Goal: Ask a question: Seek information or help from site administrators or community

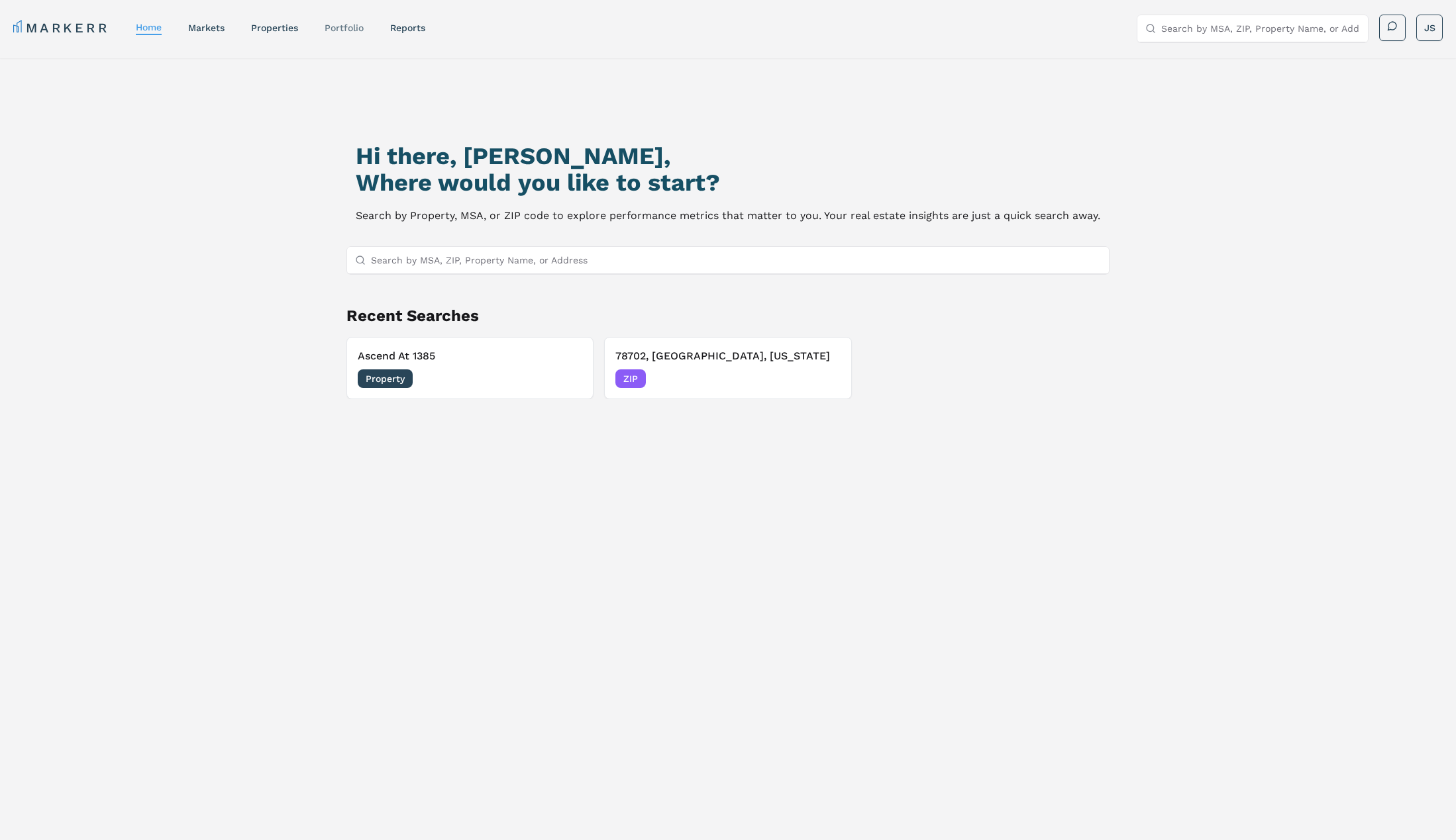
click at [358, 25] on link "Portfolio" at bounding box center [344, 28] width 39 height 11
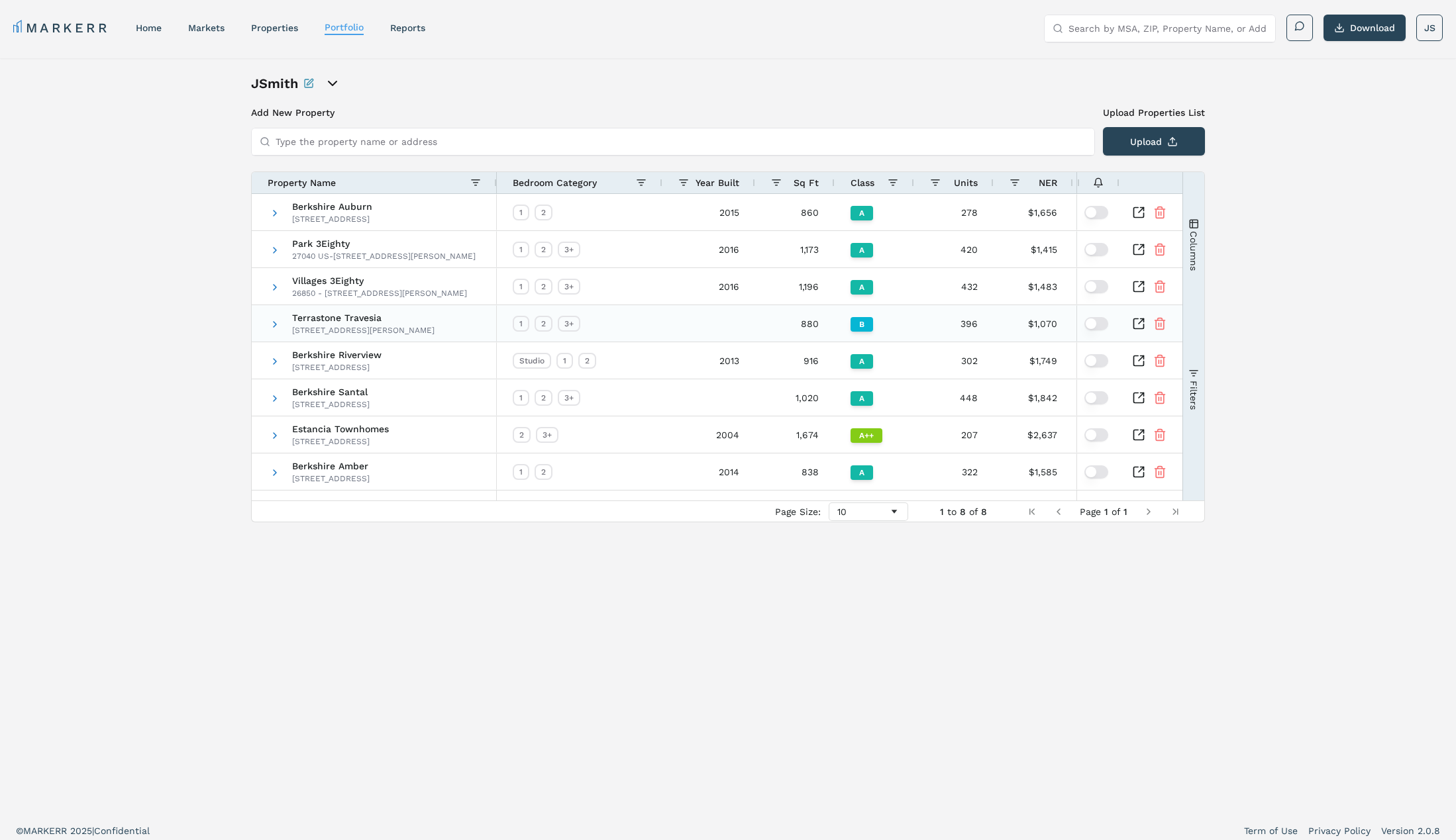
click at [1138, 323] on icon "Inspect Comparable" at bounding box center [1138, 324] width 13 height 13
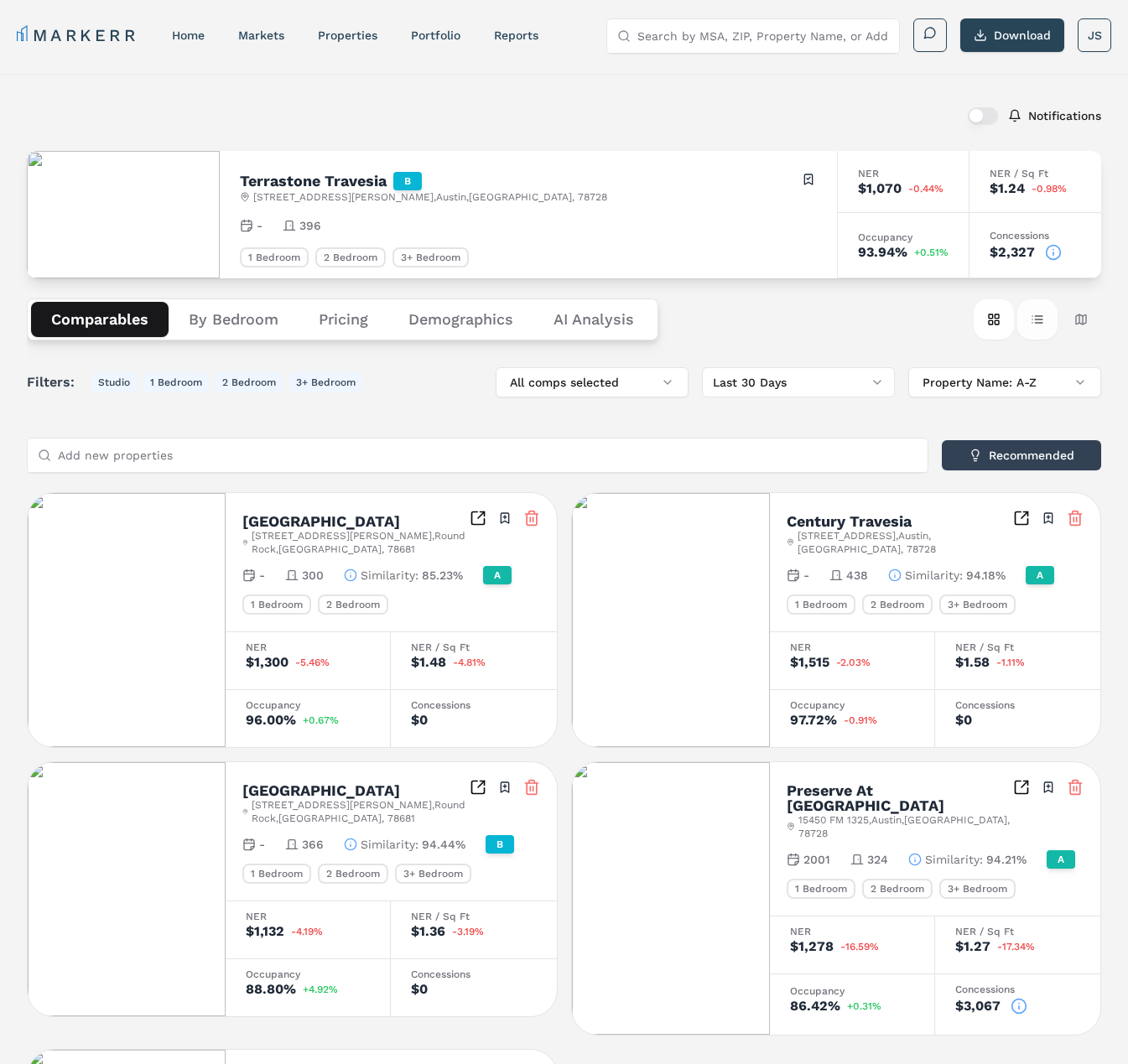
click at [1041, 308] on button "Table view" at bounding box center [1038, 320] width 40 height 40
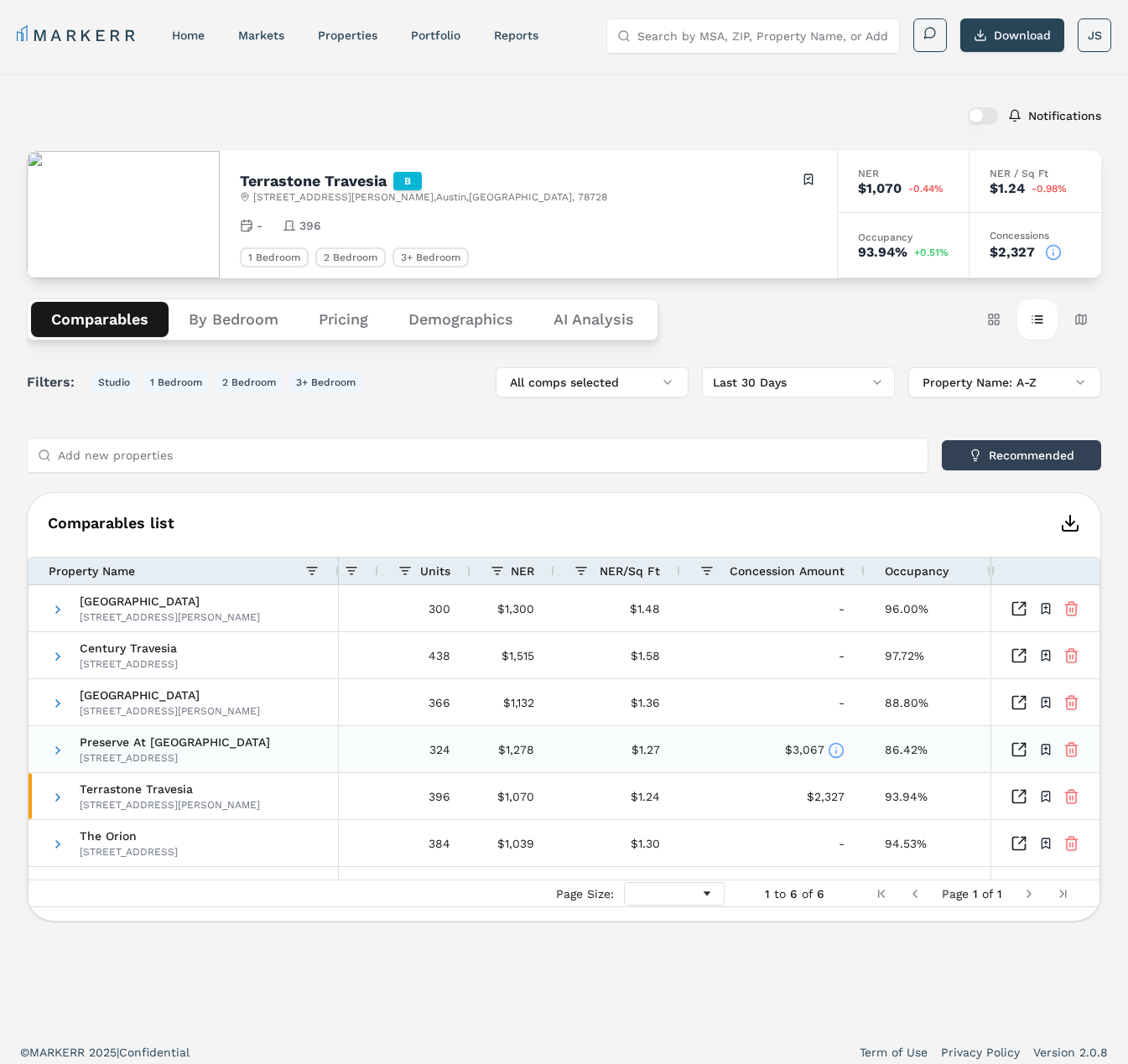
scroll to position [10, 0]
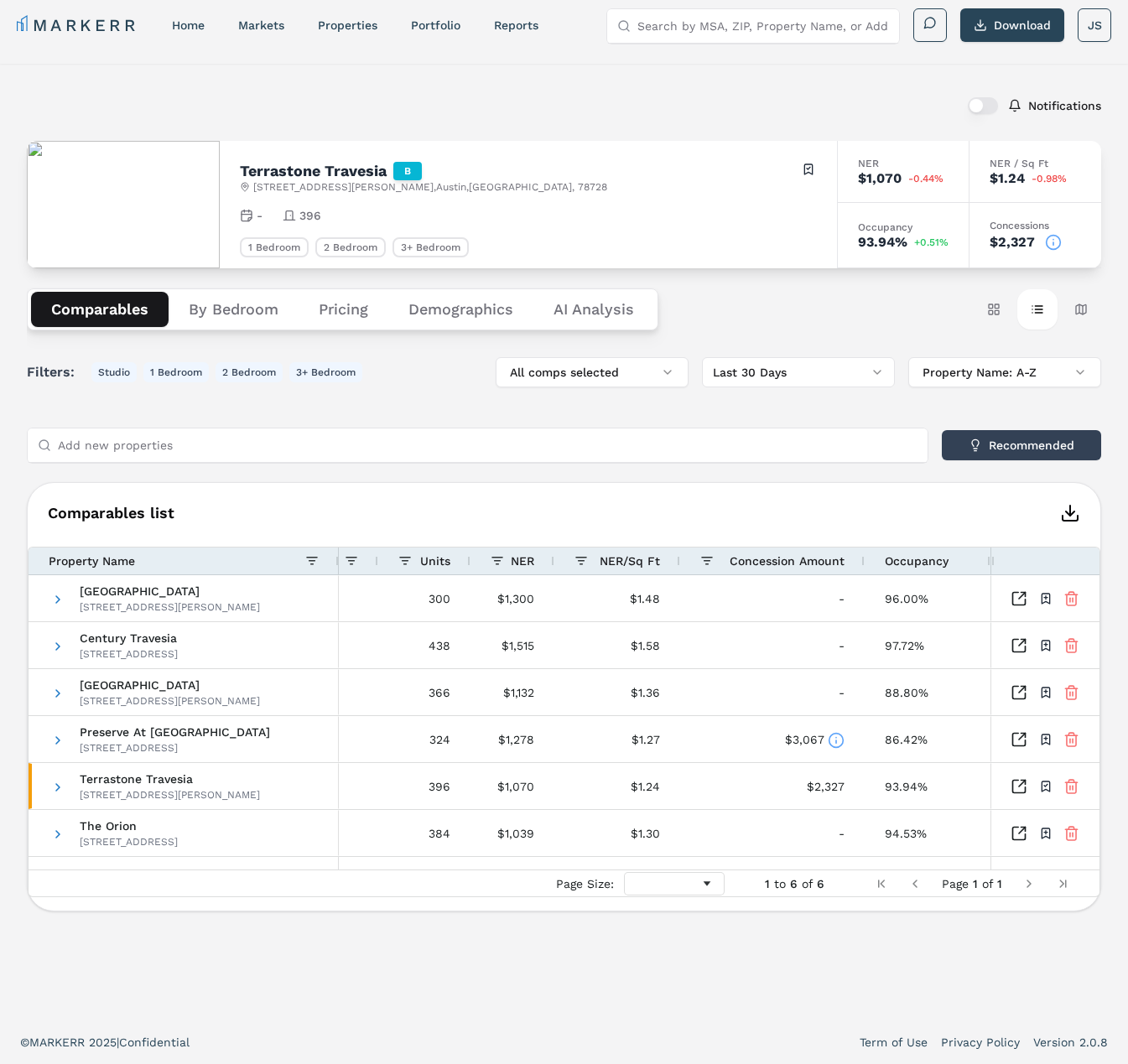
click at [271, 1006] on div "Notifications Terrastone Travesia B [STREET_ADDRESS][PERSON_NAME] Toggle portfo…" at bounding box center [564, 543] width 1128 height 957
